Goal: Task Accomplishment & Management: Use online tool/utility

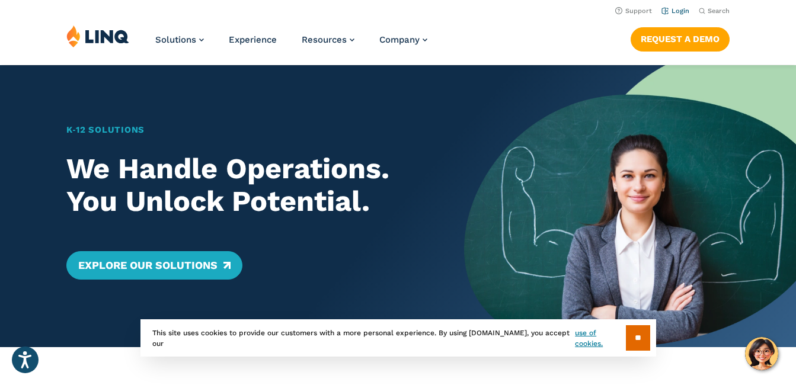
click at [674, 9] on link "Login" at bounding box center [675, 11] width 28 height 8
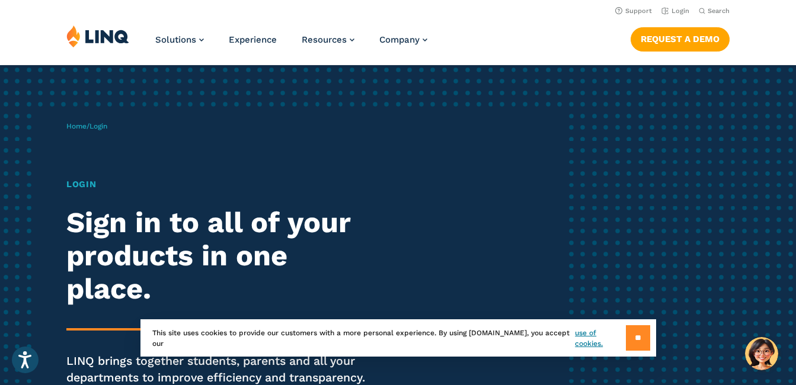
click at [631, 332] on input "**" at bounding box center [638, 337] width 24 height 25
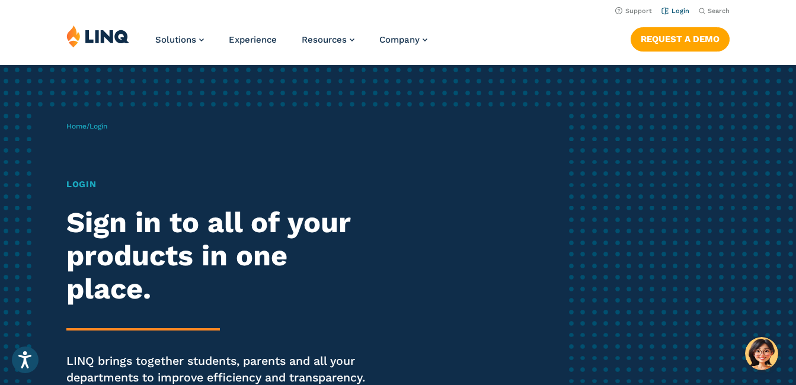
click at [676, 11] on link "Login" at bounding box center [675, 11] width 28 height 8
click at [78, 175] on div "Home / Login Login Sign in to all of your products in one place. LINQ brings to…" at bounding box center [314, 270] width 497 height 327
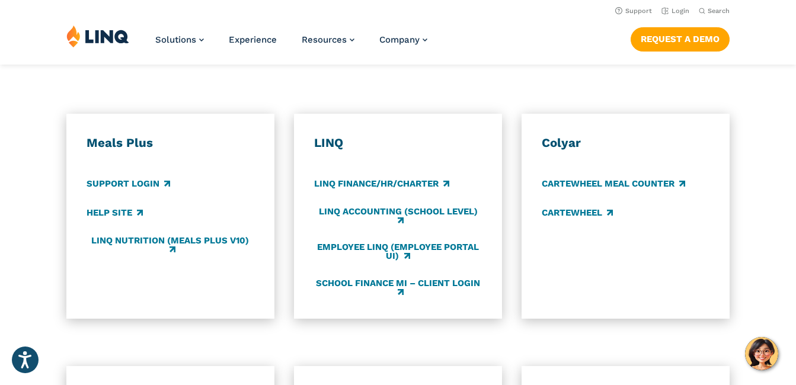
scroll to position [612, 0]
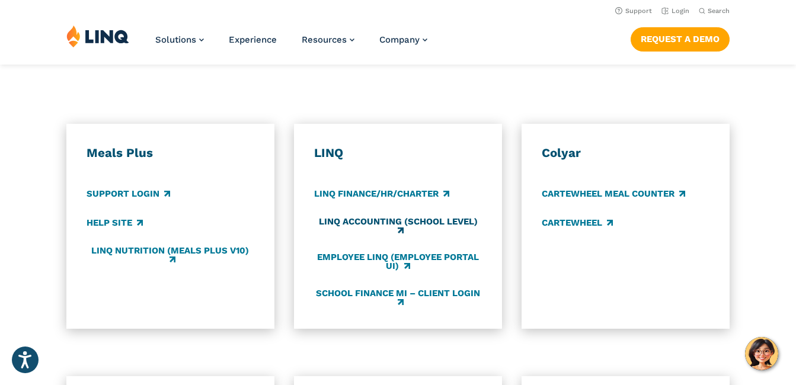
click at [381, 236] on link "LINQ Accounting (school level)" at bounding box center [398, 226] width 168 height 20
